Goal: Task Accomplishment & Management: Complete application form

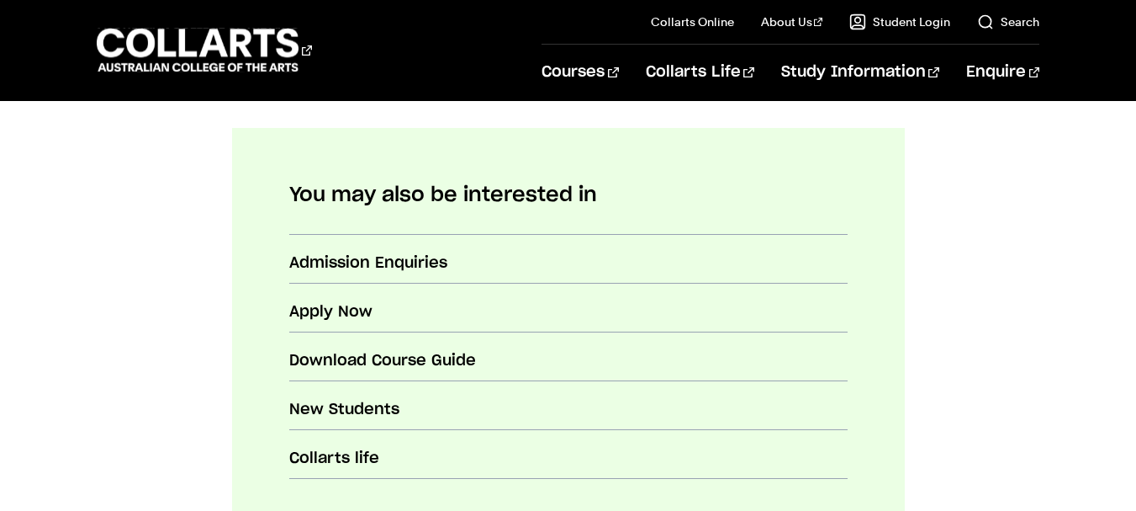
scroll to position [823, 0]
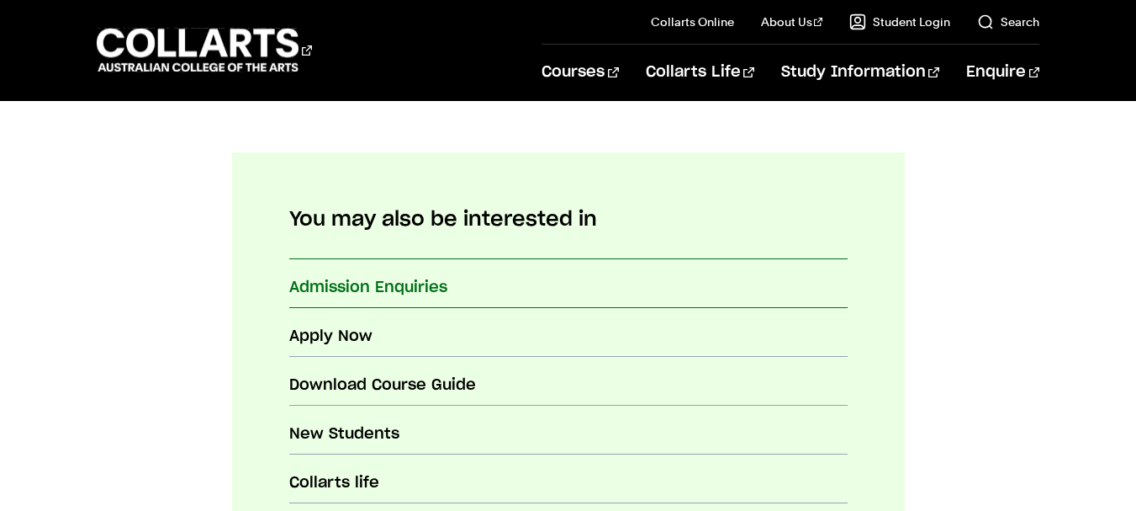
click at [558, 290] on h3 "Admission Enquiries" at bounding box center [567, 288] width 558 height 22
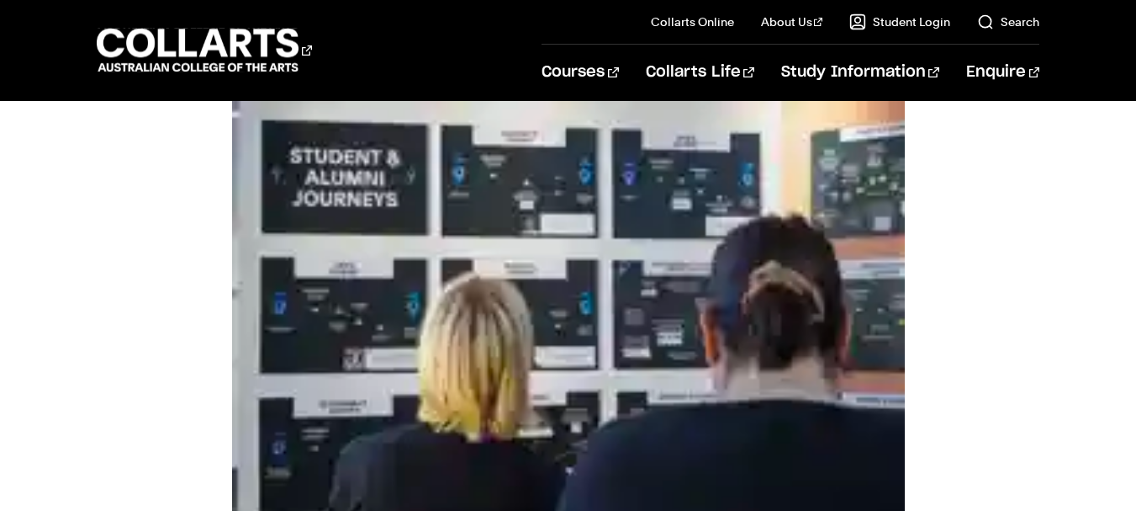
scroll to position [0, 0]
click at [42, 303] on body "Courses Collarts Online Study 100% online About Us History & Values Strategic P…" at bounding box center [568, 393] width 1136 height 2432
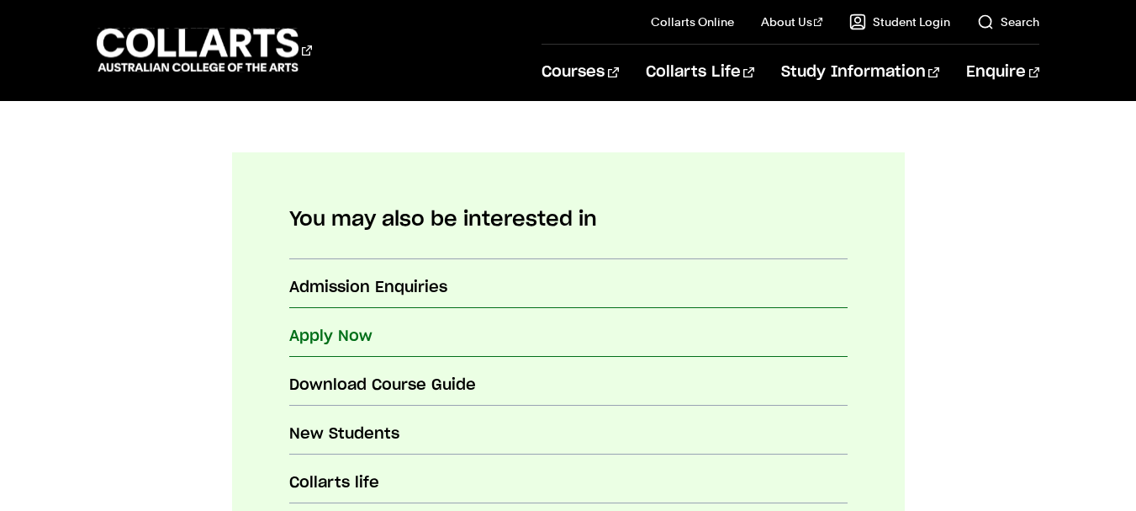
click at [360, 344] on h3 "Apply Now" at bounding box center [567, 336] width 558 height 22
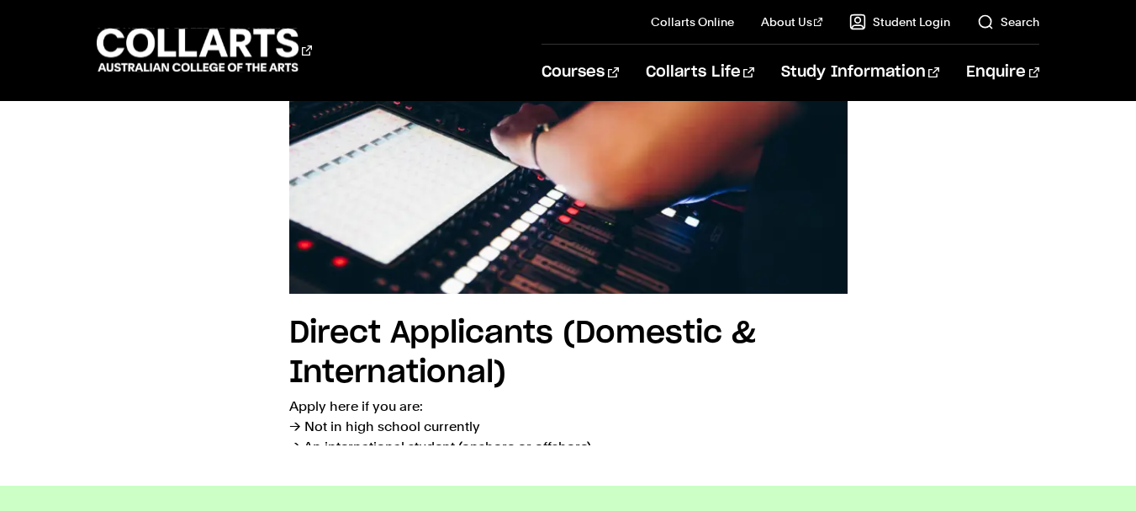
scroll to position [571, 0]
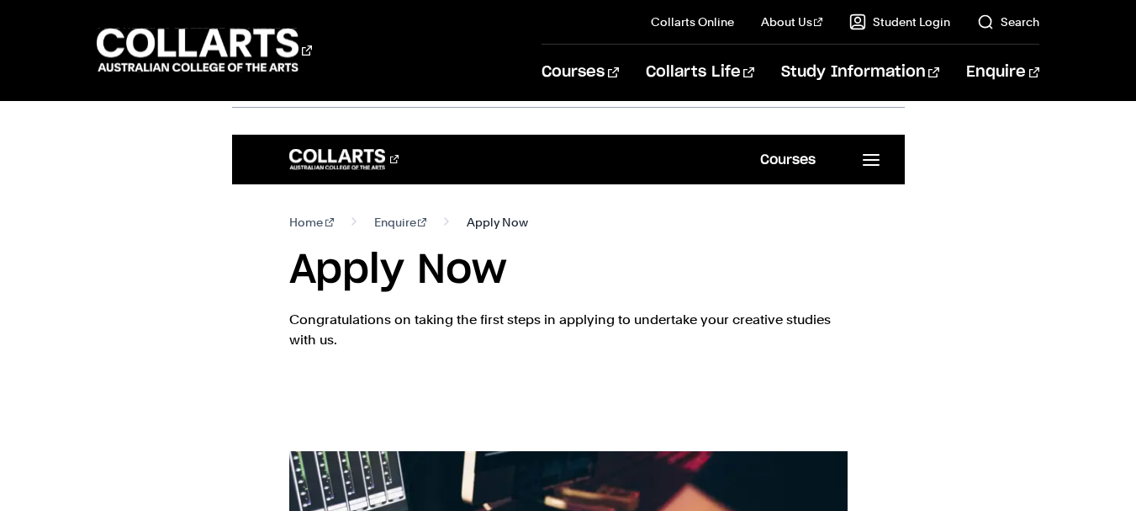
click at [488, 220] on span "Apply Now" at bounding box center [496, 221] width 61 height 20
click at [531, 220] on nav "Home Enquire Apply Now" at bounding box center [567, 221] width 558 height 20
click at [486, 230] on span "Apply Now" at bounding box center [496, 221] width 61 height 20
drag, startPoint x: 486, startPoint y: 230, endPoint x: 464, endPoint y: 230, distance: 21.9
click at [466, 230] on span "Apply Now" at bounding box center [496, 221] width 61 height 20
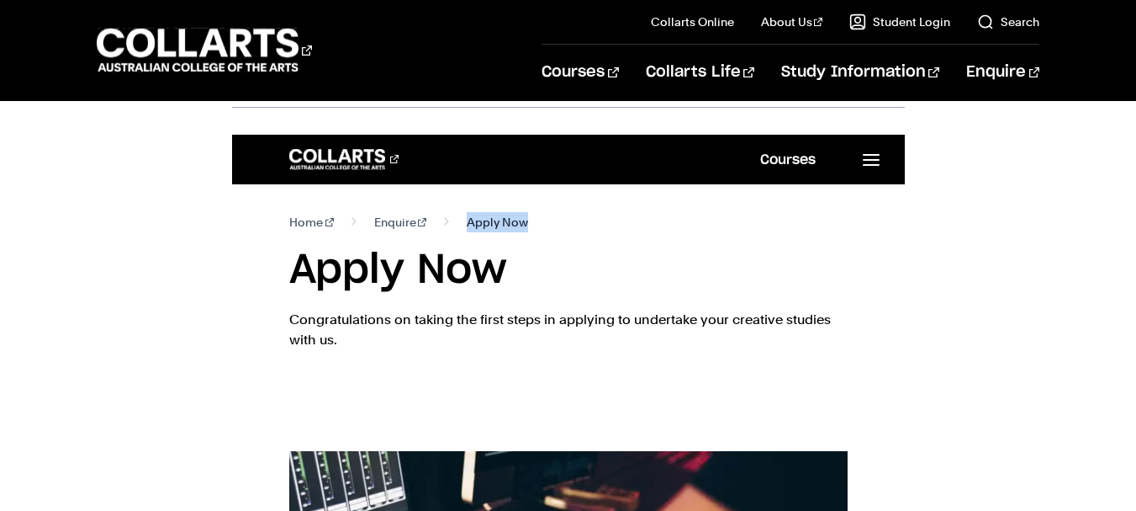
click at [466, 230] on span "Apply Now" at bounding box center [496, 221] width 61 height 20
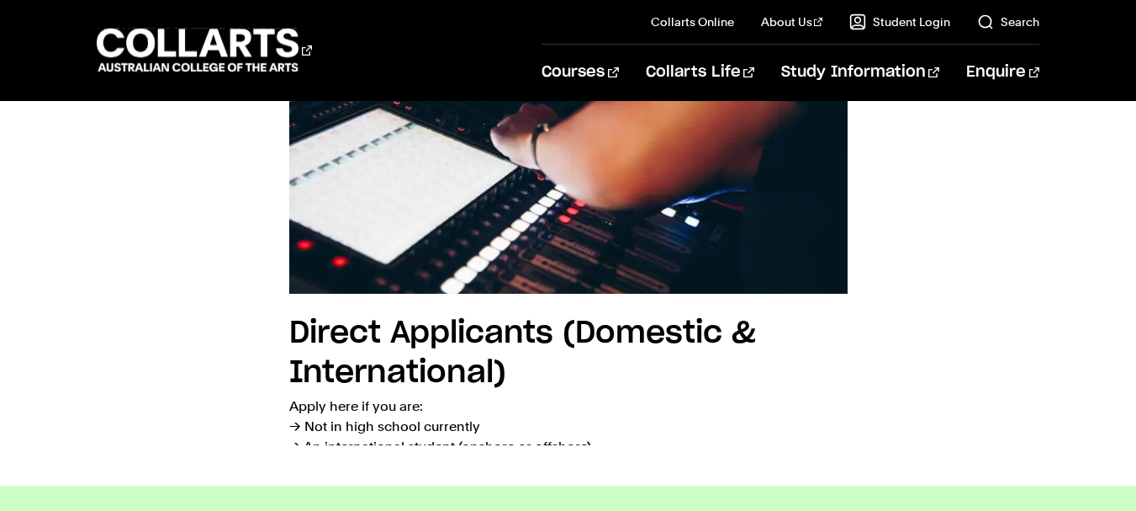
scroll to position [1464, 0]
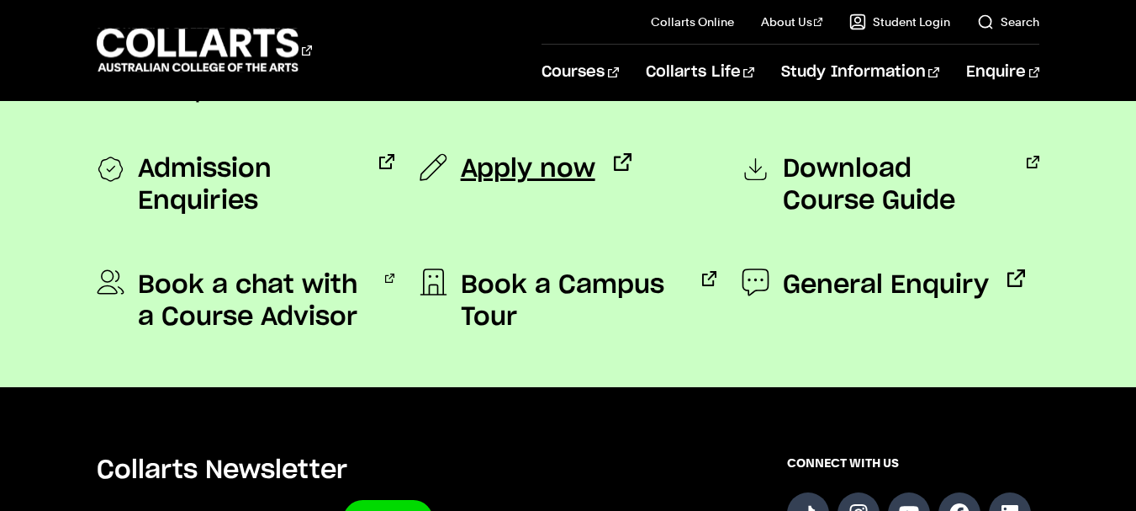
click at [506, 172] on span "Apply now" at bounding box center [528, 169] width 135 height 32
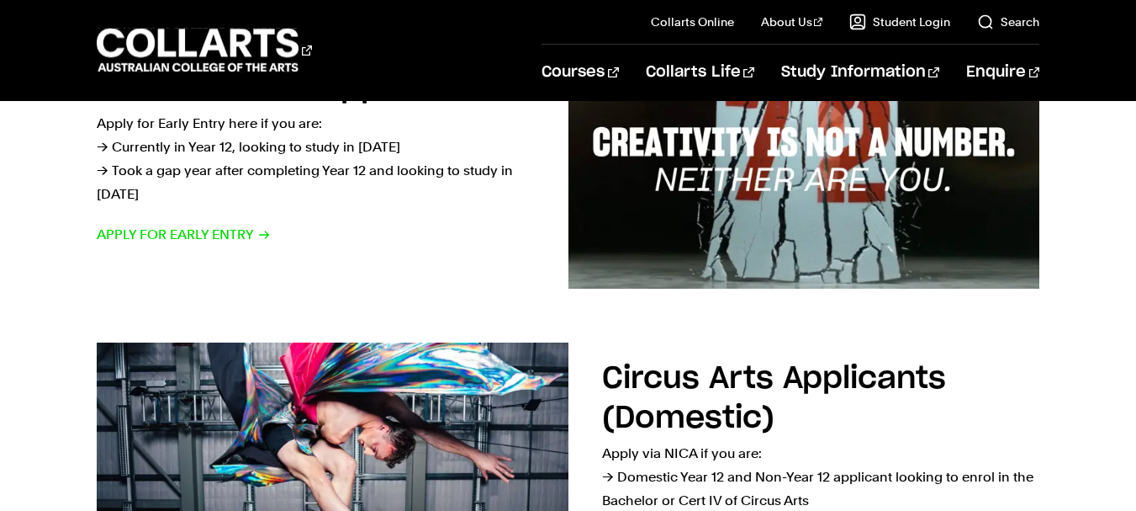
scroll to position [662, 0]
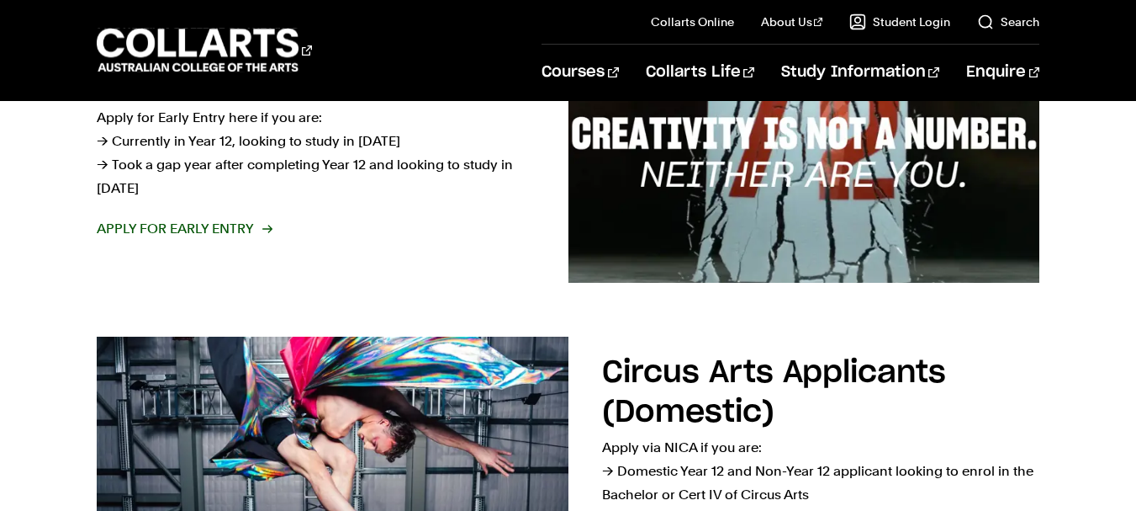
click at [231, 228] on span "Apply for Early Entry" at bounding box center [184, 229] width 174 height 24
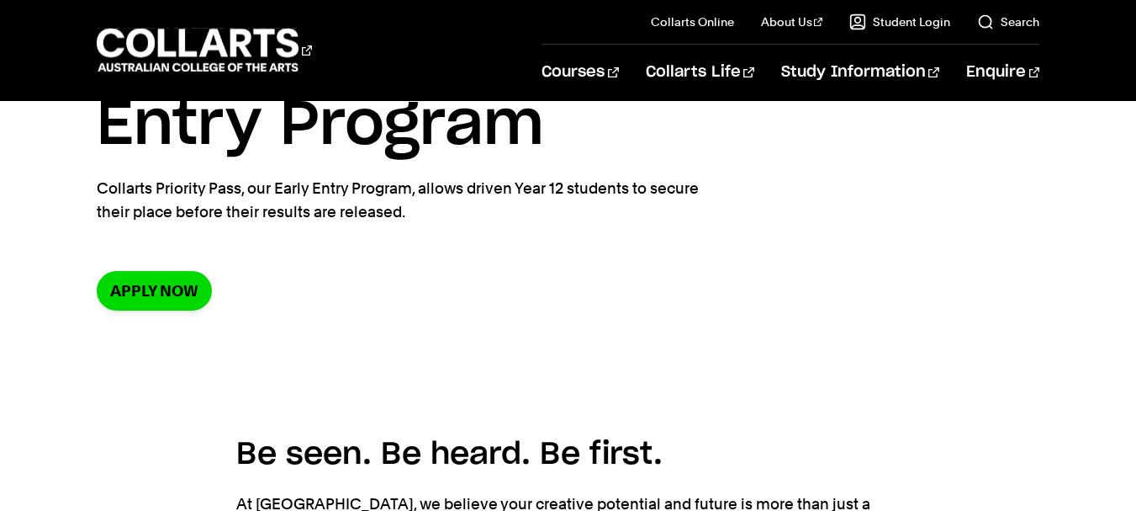
scroll to position [168, 0]
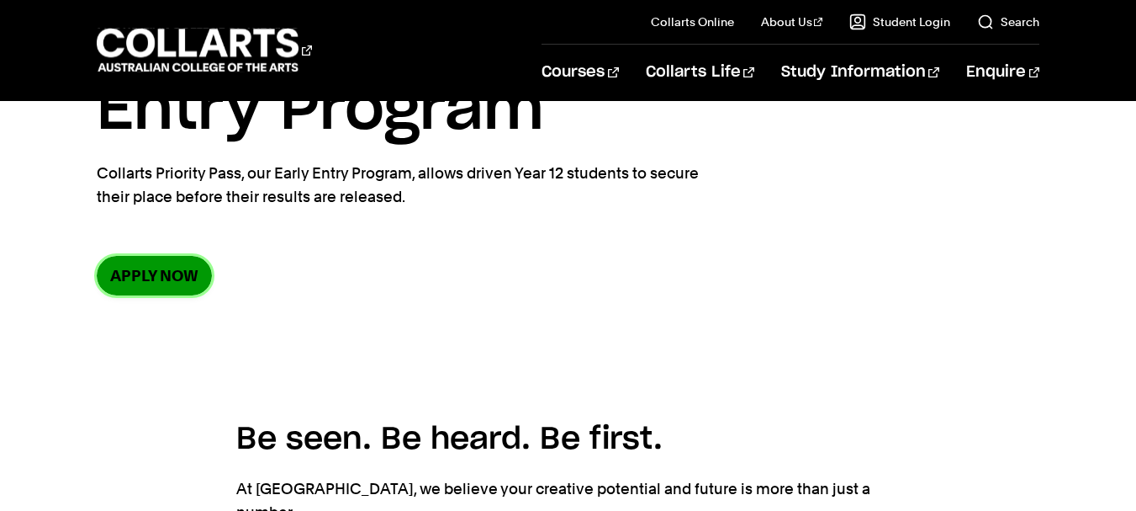
click at [177, 274] on link "Apply now" at bounding box center [154, 276] width 115 height 40
